Goal: Check status: Check status

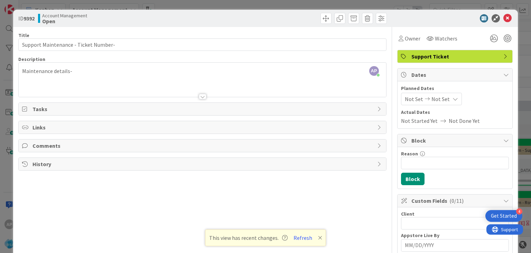
scroll to position [1463, 0]
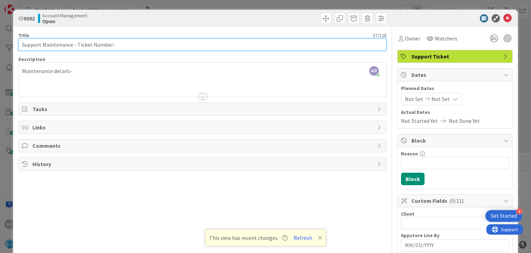
drag, startPoint x: 76, startPoint y: 44, endPoint x: 109, endPoint y: 46, distance: 32.2
click at [109, 46] on input "Support Maintenance - Ticket Number-" at bounding box center [202, 44] width 368 height 12
drag, startPoint x: 109, startPoint y: 46, endPoint x: 77, endPoint y: 44, distance: 32.2
click at [77, 44] on input "Support Maintenance - Ticket Number-" at bounding box center [202, 44] width 368 height 12
paste input "#316538"
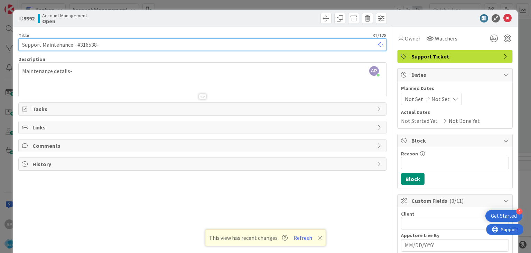
click at [78, 45] on input "Support Maintenance - #316538-" at bounding box center [202, 44] width 368 height 12
click at [117, 46] on input "Support Maintenance - 316538-" at bounding box center [202, 44] width 368 height 12
type input "Support Maintenance - 316538- Cut Big Bank- RSA"
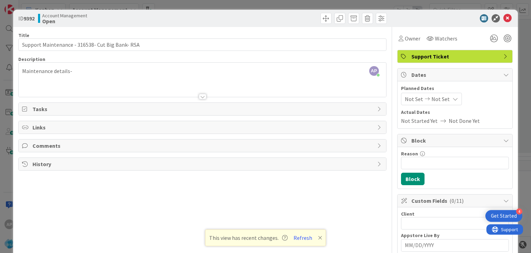
click at [411, 99] on span "Not Set" at bounding box center [414, 99] width 18 height 8
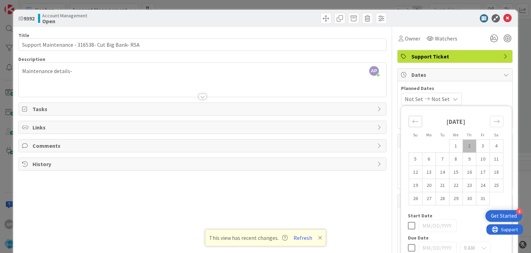
click at [417, 125] on div "Move backward to switch to the previous month." at bounding box center [415, 121] width 13 height 11
click at [429, 186] on td "22" at bounding box center [428, 185] width 13 height 13
type input "[DATE]"
click at [500, 120] on icon "Move forward to switch to the next month." at bounding box center [497, 121] width 7 height 7
click at [482, 145] on td "3" at bounding box center [482, 145] width 13 height 13
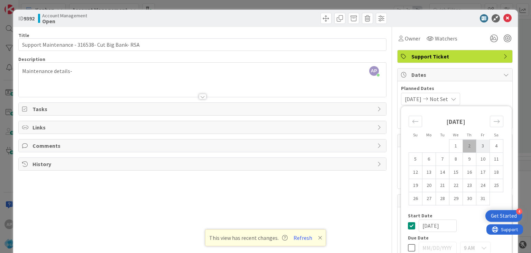
type input "[DATE]"
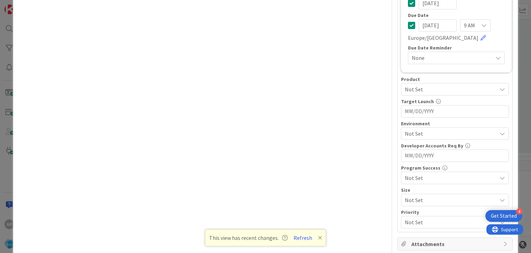
scroll to position [225, 0]
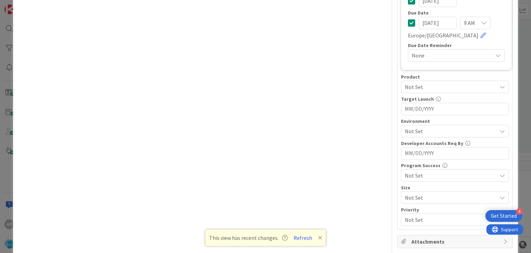
click at [417, 86] on span "Not Set" at bounding box center [451, 87] width 92 height 8
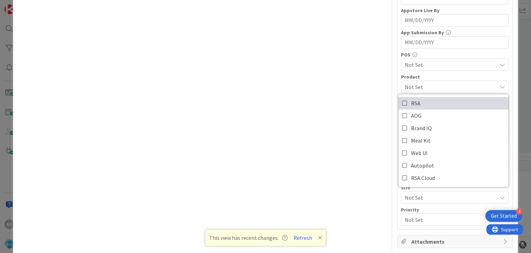
click at [405, 99] on icon at bounding box center [405, 103] width 6 height 10
click at [398, 83] on div "Client 0 / 32 Appstore Live By Navigate forward to interact with the calendar a…" at bounding box center [455, 105] width 115 height 247
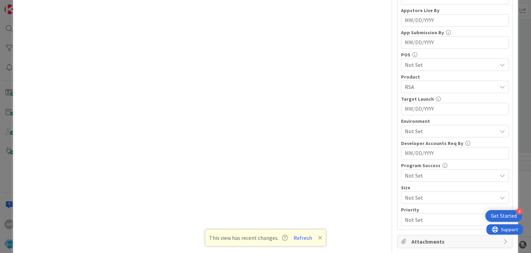
scroll to position [0, 0]
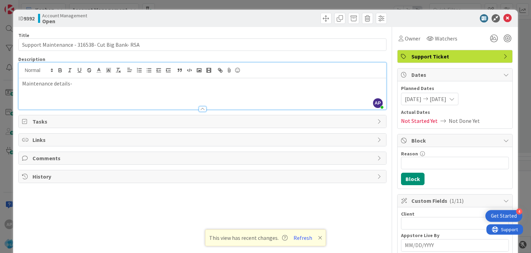
click at [88, 78] on div "Maintenance details-" at bounding box center [202, 93] width 367 height 31
